Goal: Task Accomplishment & Management: Manage account settings

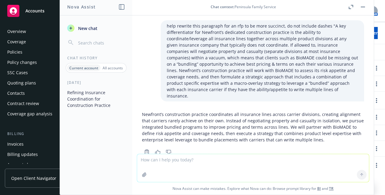
scroll to position [417, 0]
